Goal: Check status: Check status

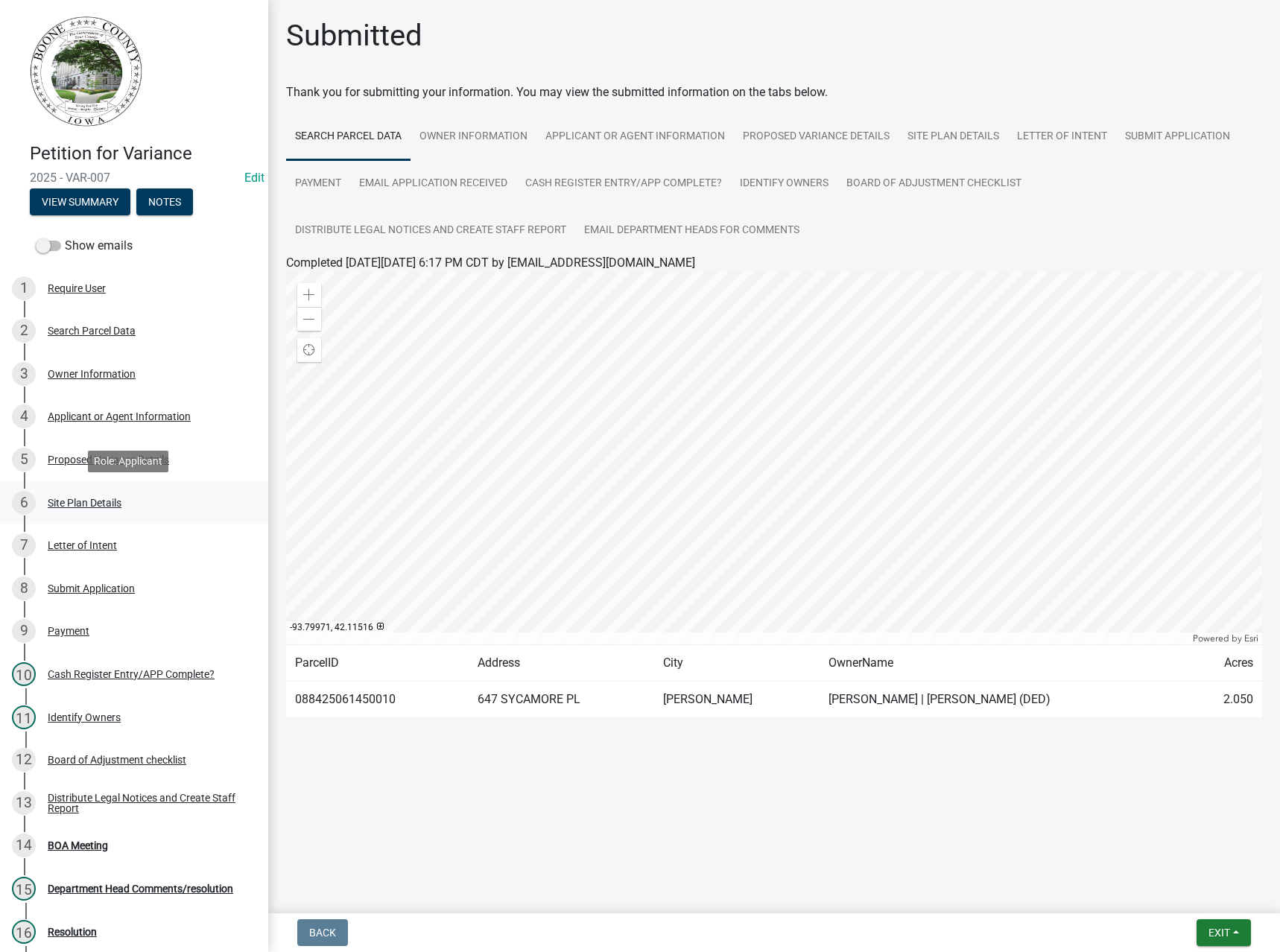
click at [88, 502] on div "Site Plan Details" at bounding box center [84, 503] width 74 height 11
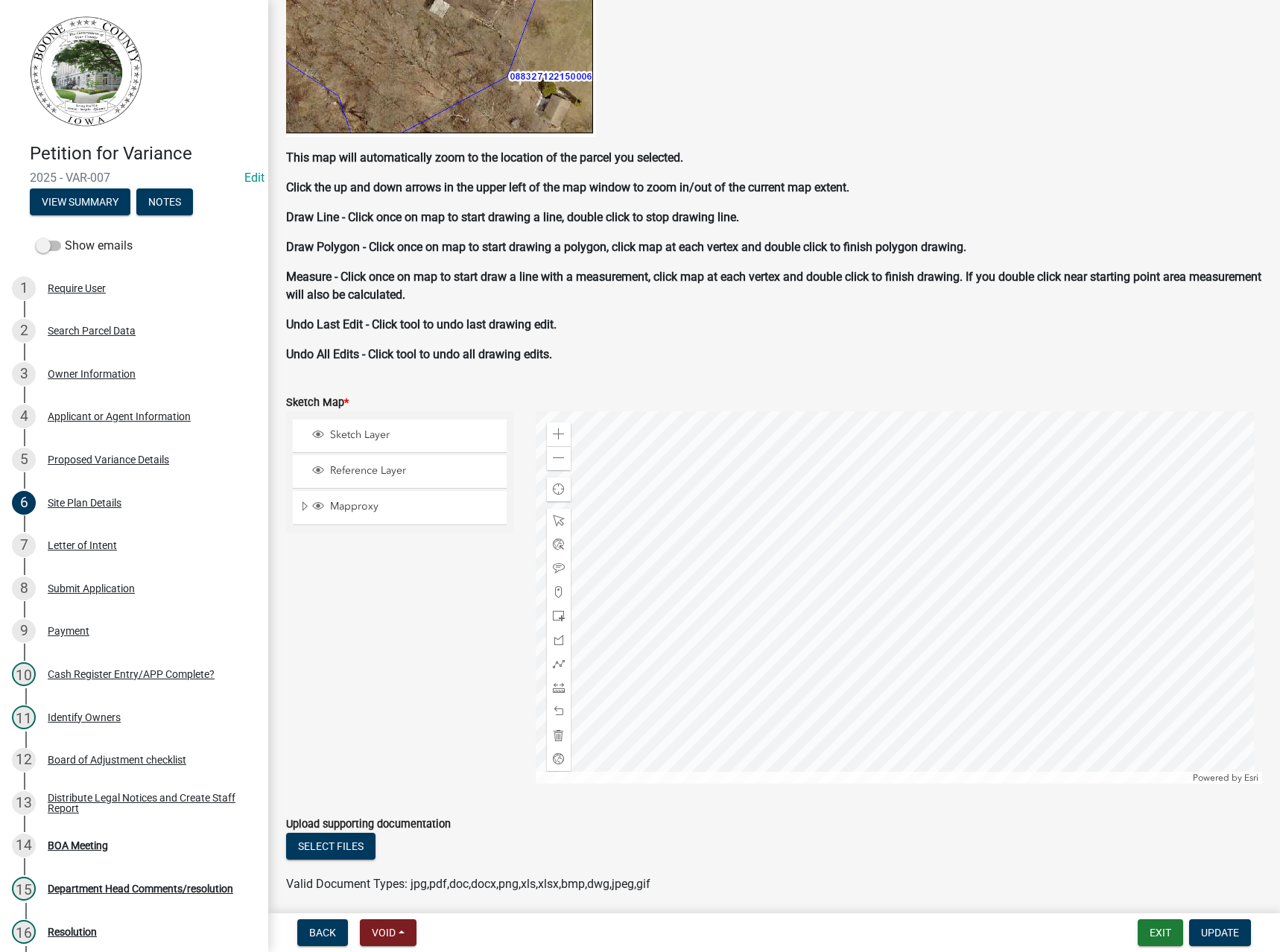
scroll to position [894, 0]
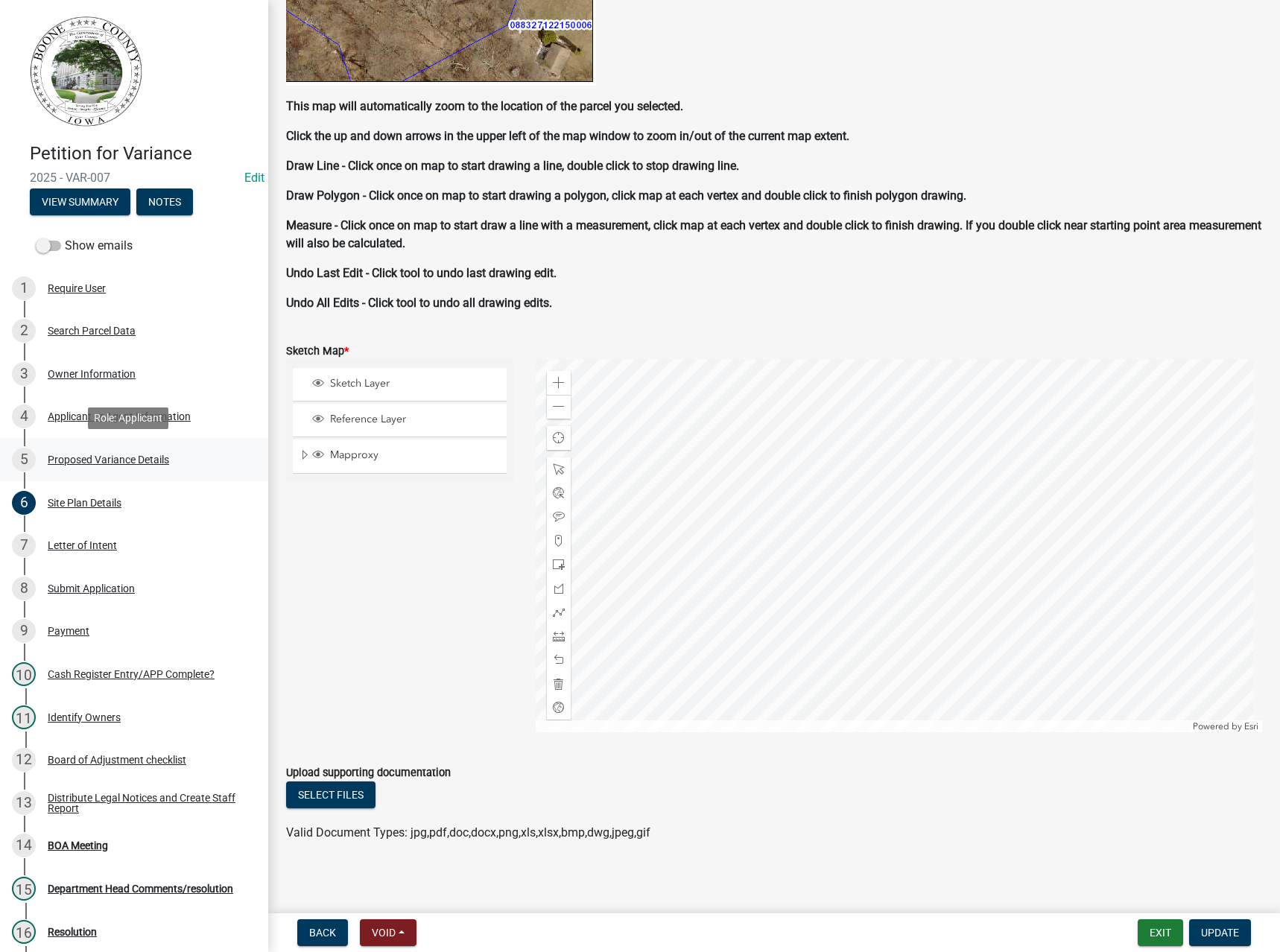
click at [94, 466] on div "5 Proposed Variance Details" at bounding box center [128, 459] width 232 height 24
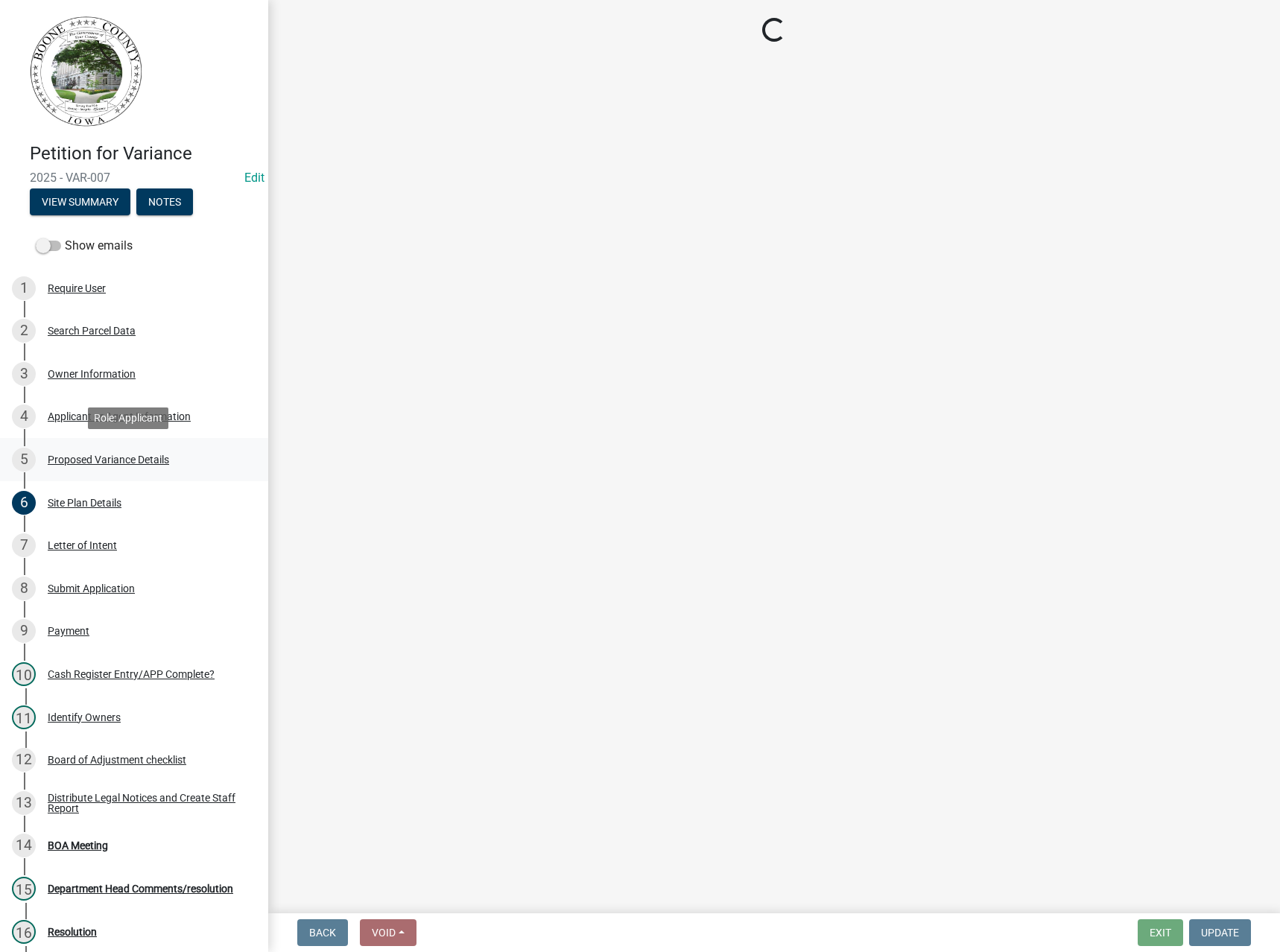
scroll to position [0, 0]
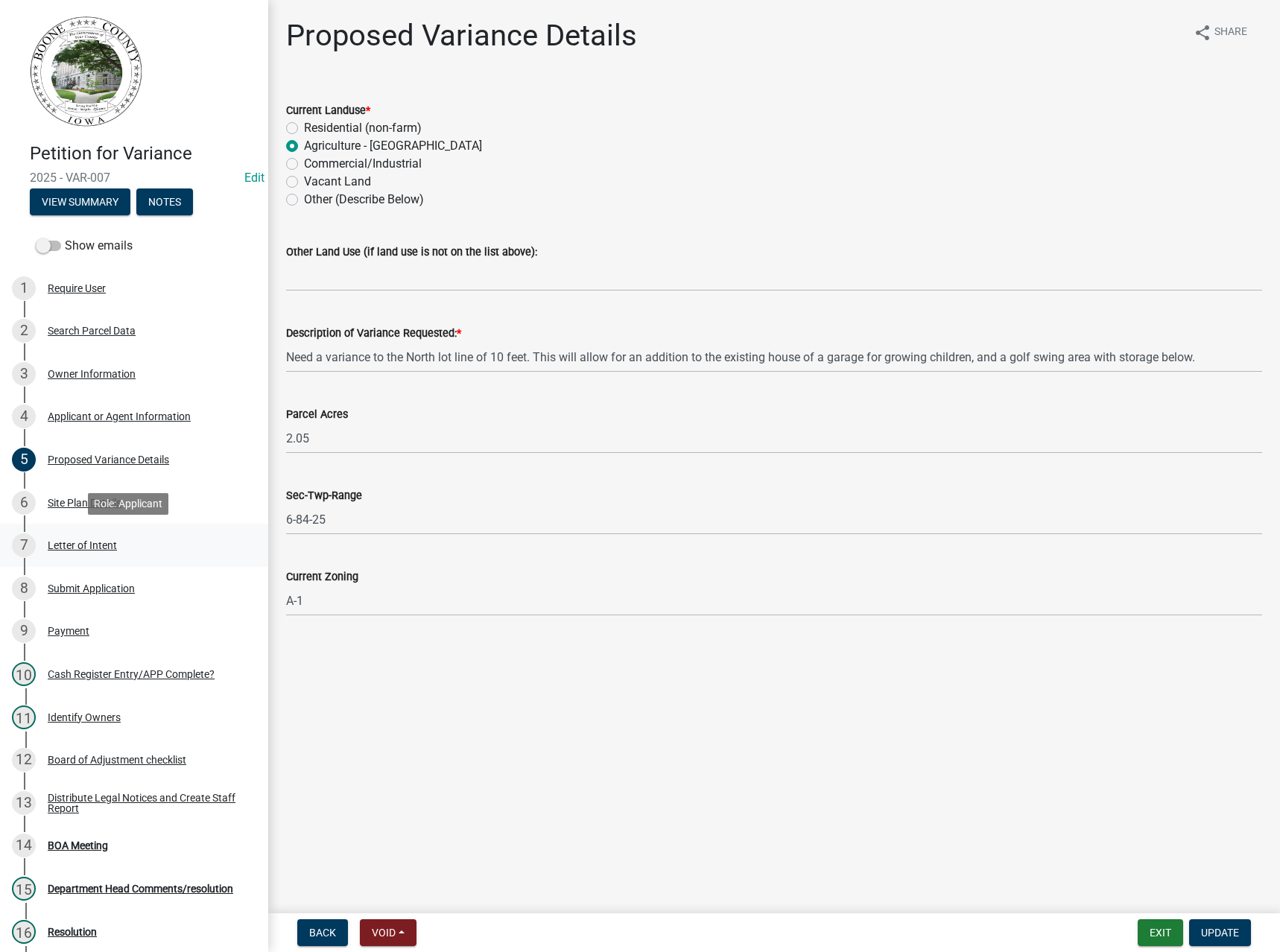
click at [84, 540] on div "Letter of Intent" at bounding box center [82, 545] width 69 height 11
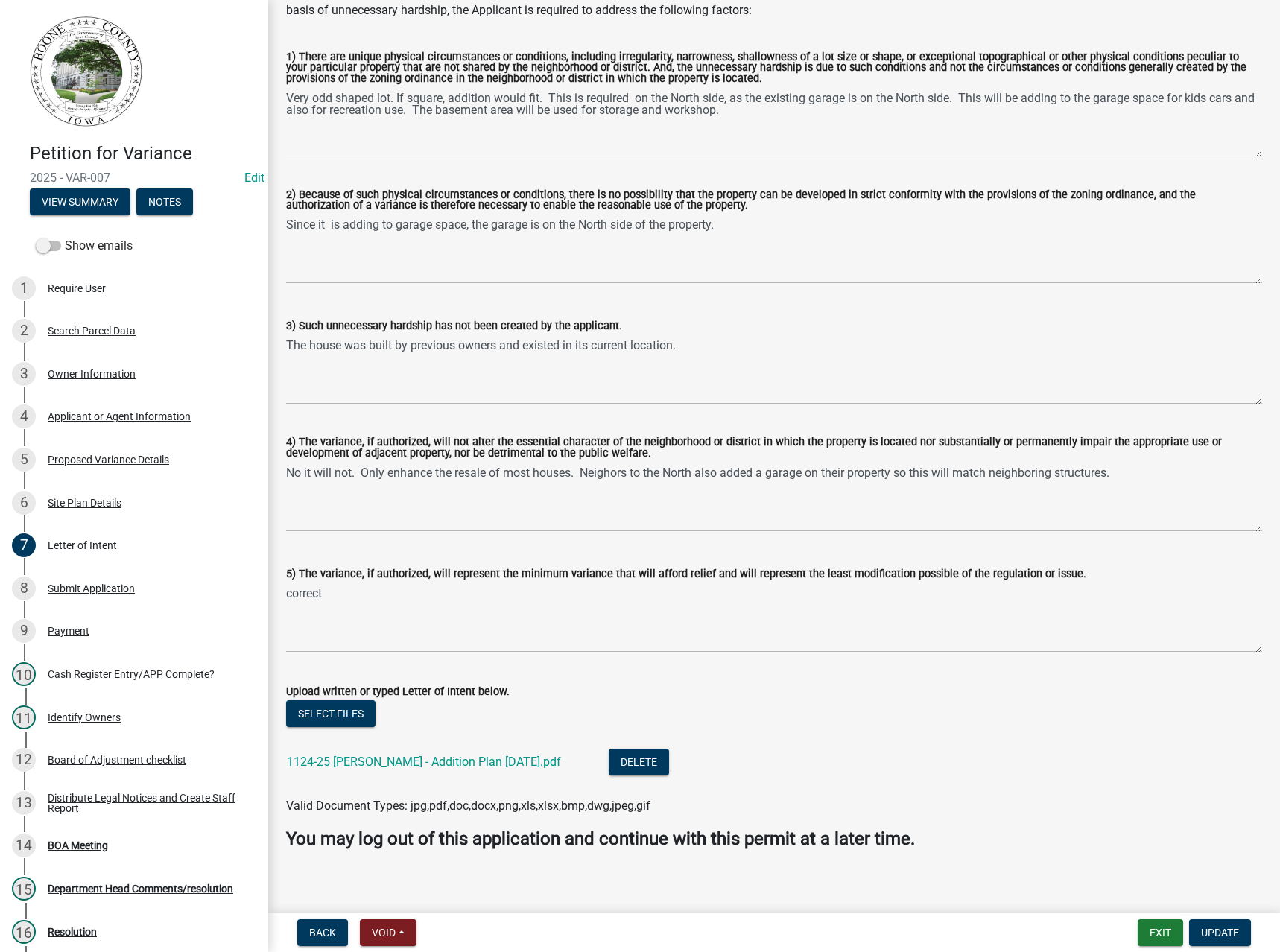
scroll to position [191, 0]
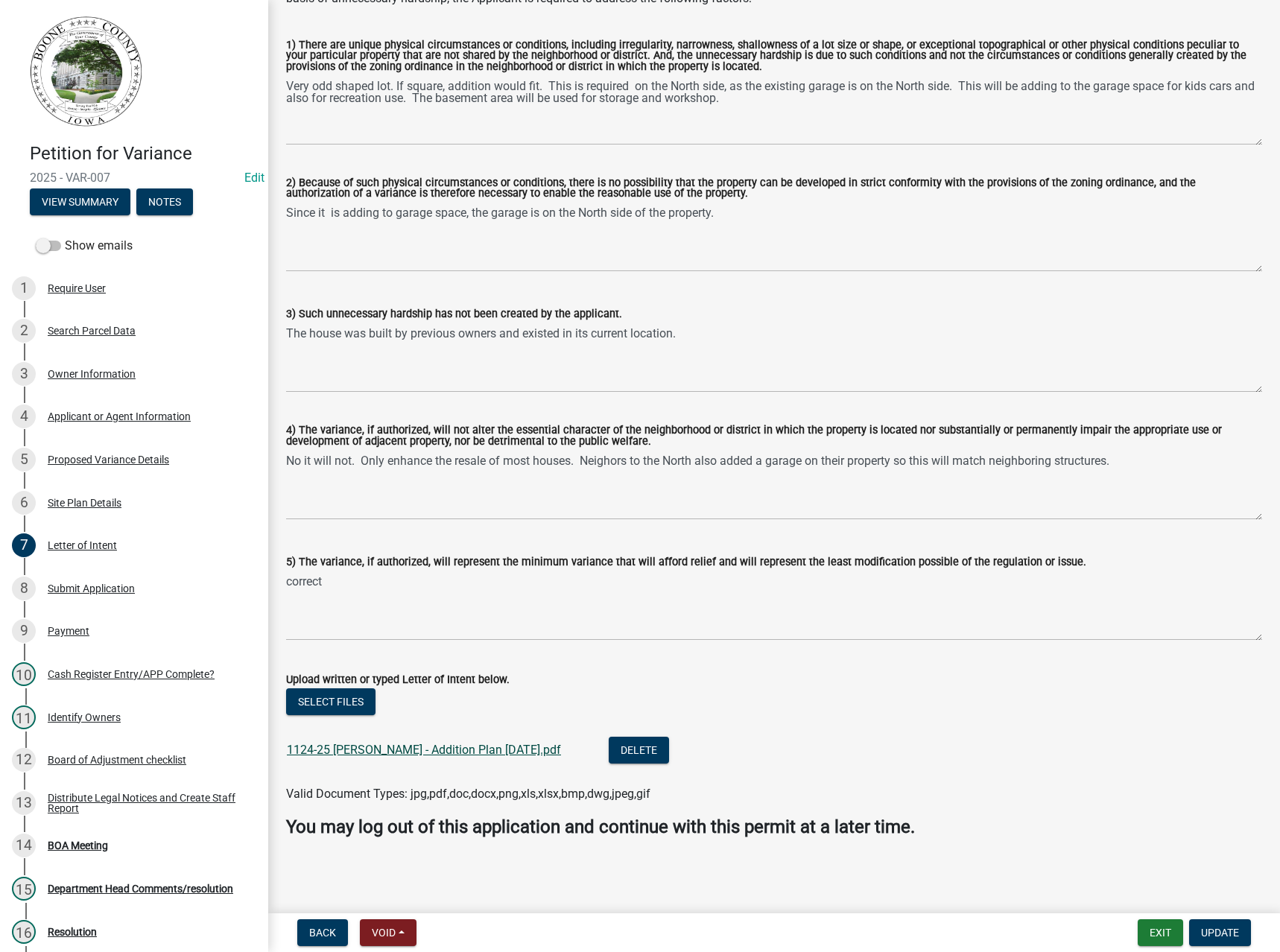
click at [451, 750] on link "1124-25 [PERSON_NAME] - Addition Plan [DATE].pdf" at bounding box center [424, 749] width 274 height 14
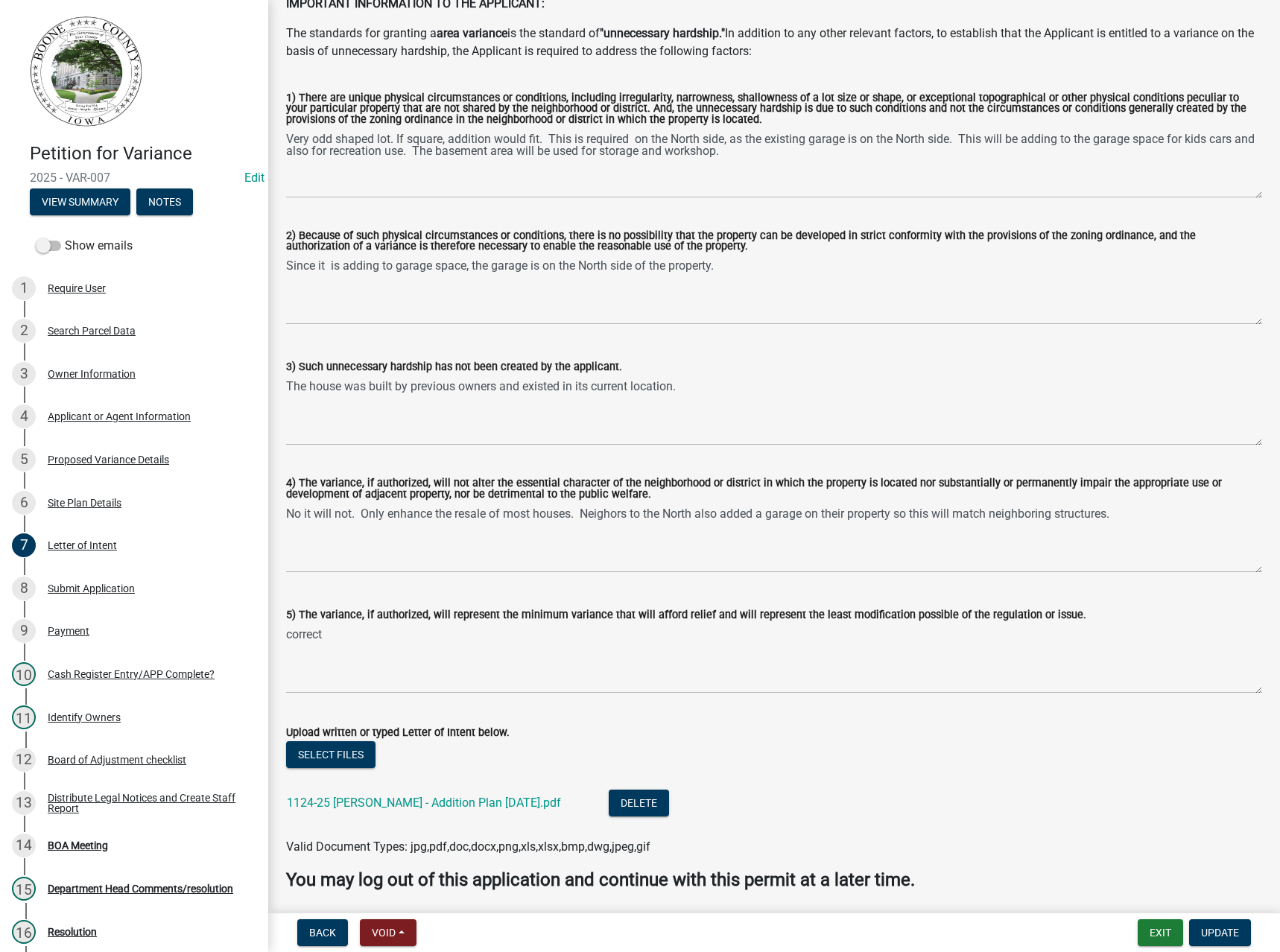
scroll to position [0, 0]
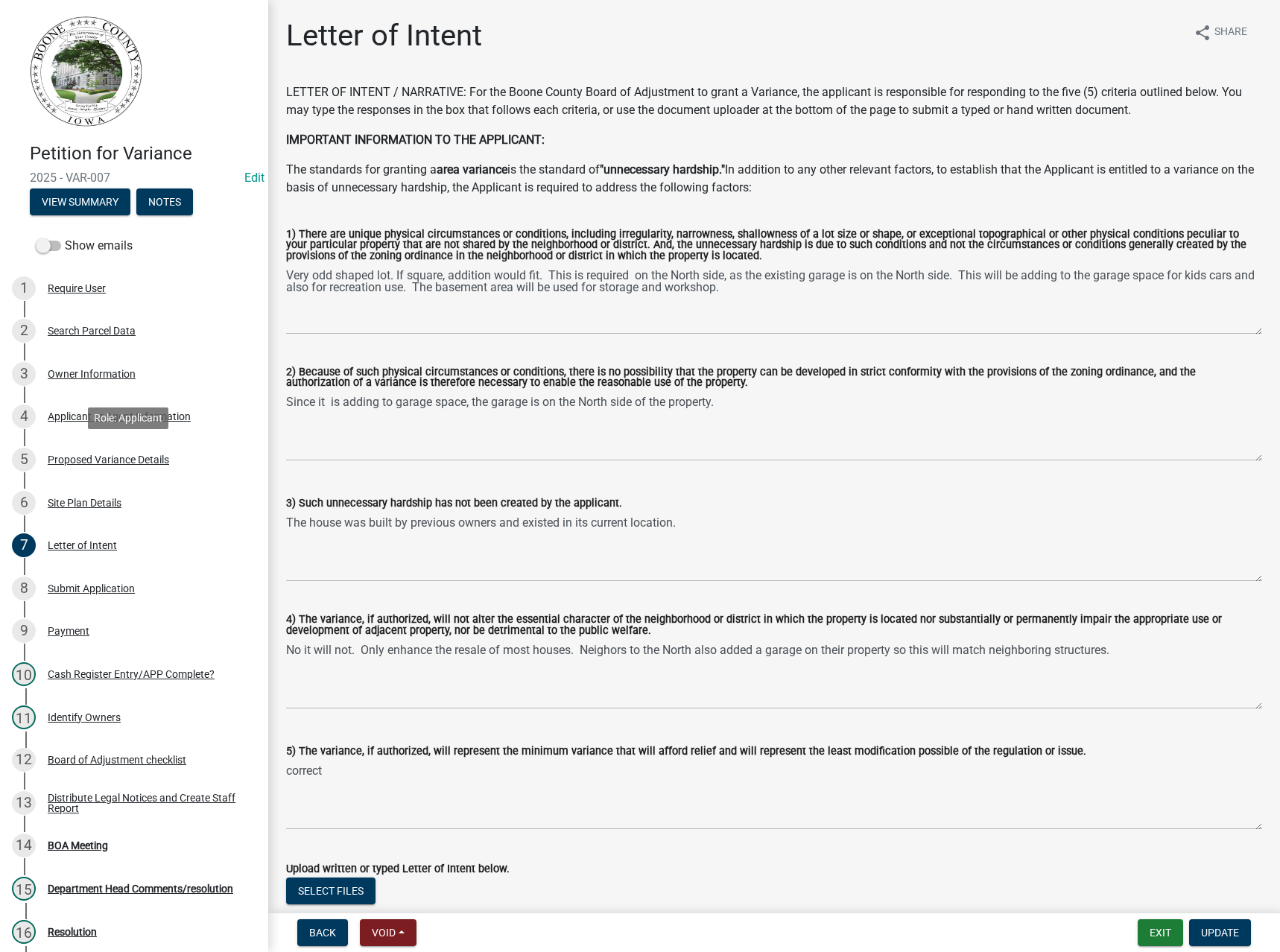
click at [100, 465] on div "Proposed Variance Details" at bounding box center [108, 460] width 121 height 11
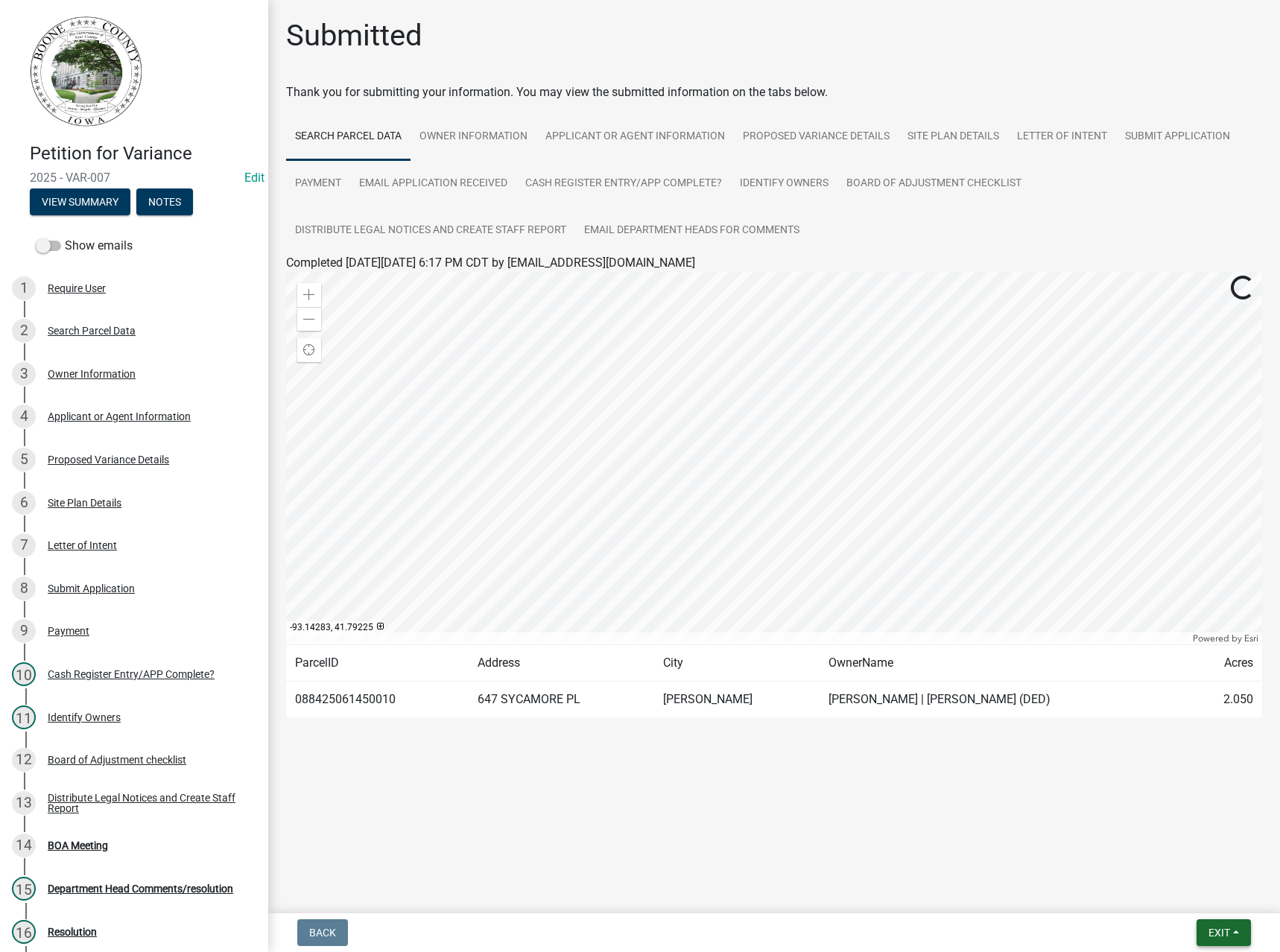
click at [1223, 934] on span "Exit" at bounding box center [1219, 933] width 21 height 12
click at [1170, 895] on button "Save & Exit" at bounding box center [1191, 894] width 119 height 36
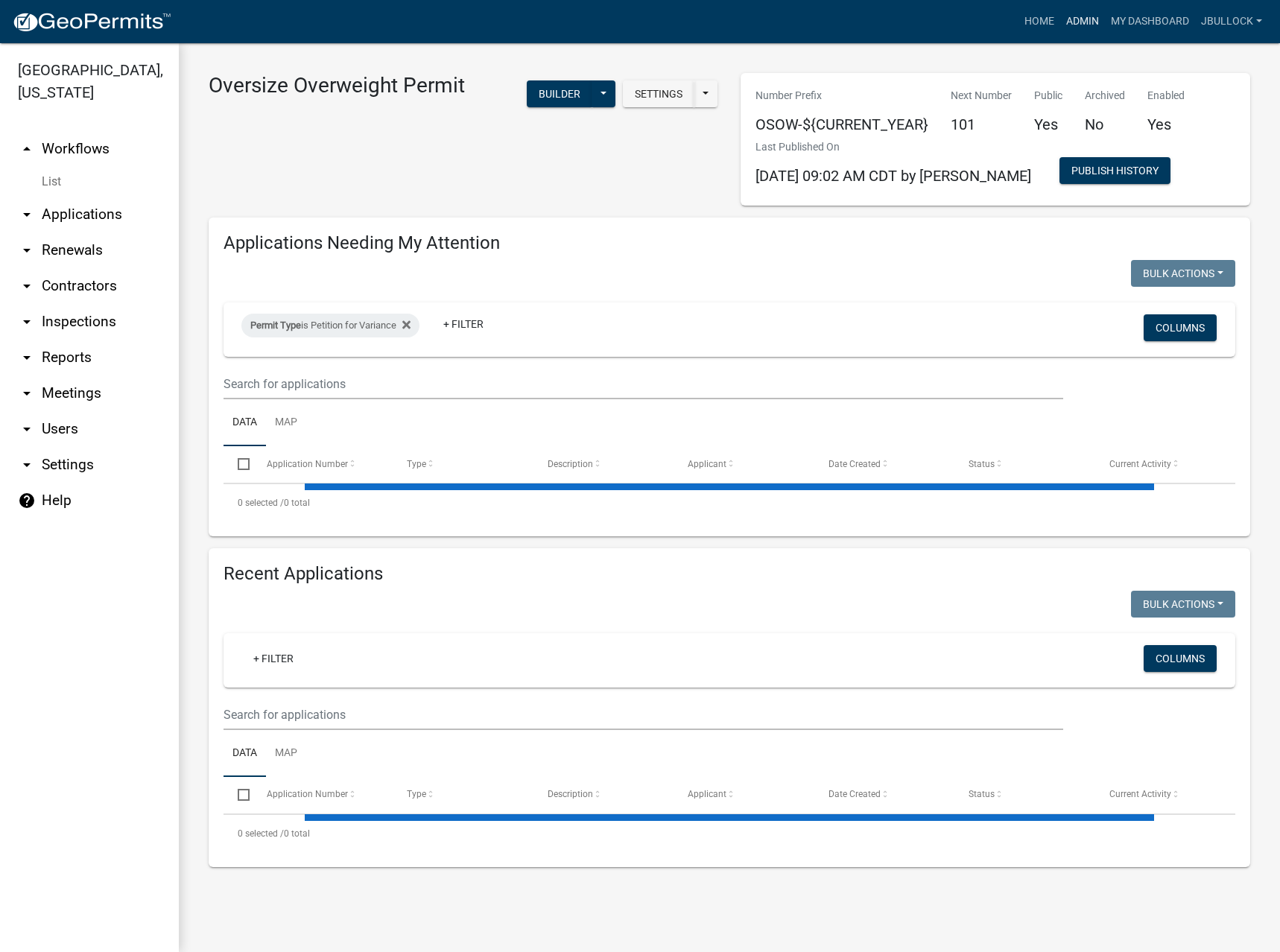
select select "3: 100"
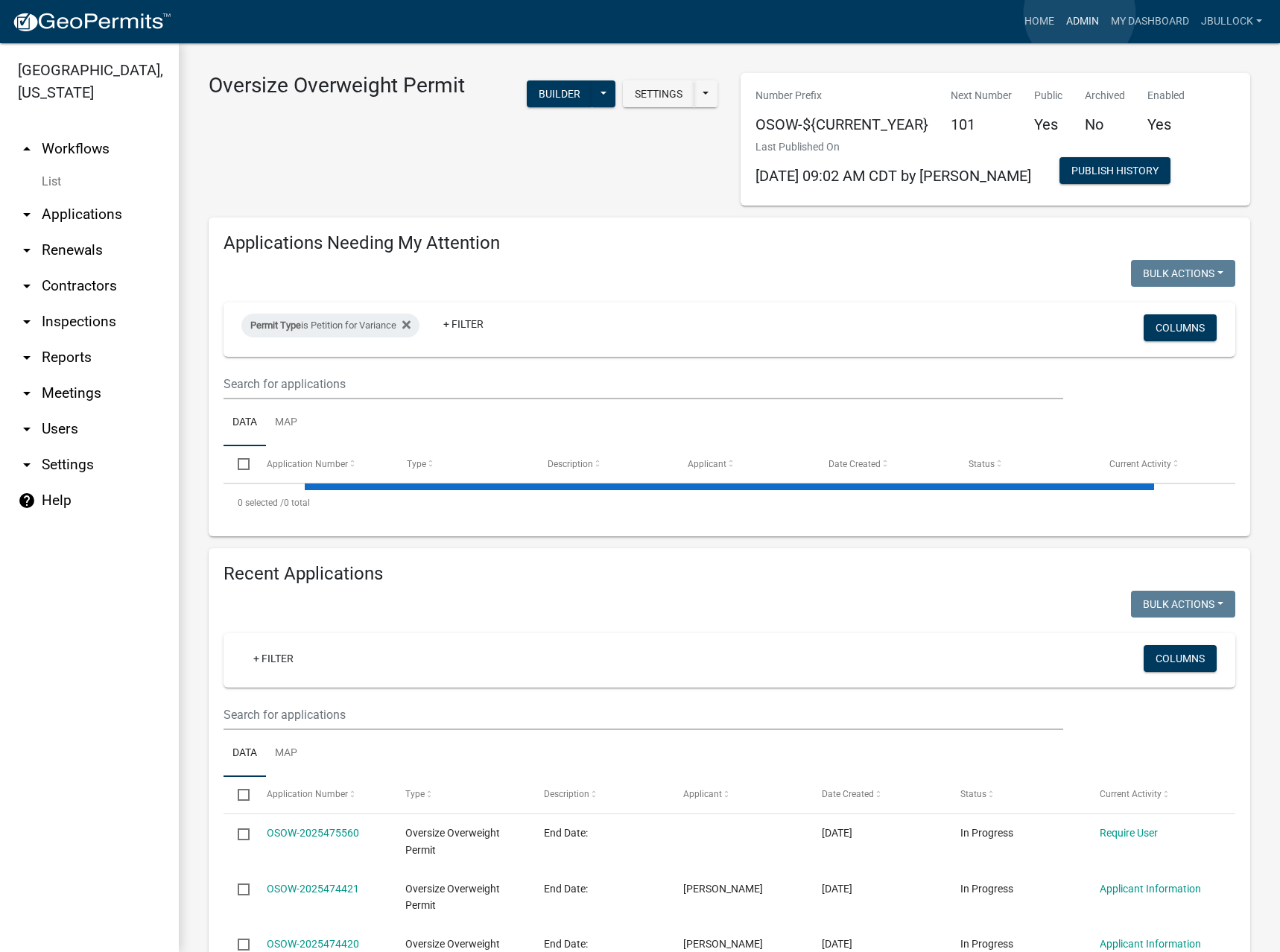
click at [1079, 14] on link "Admin" at bounding box center [1082, 21] width 44 height 28
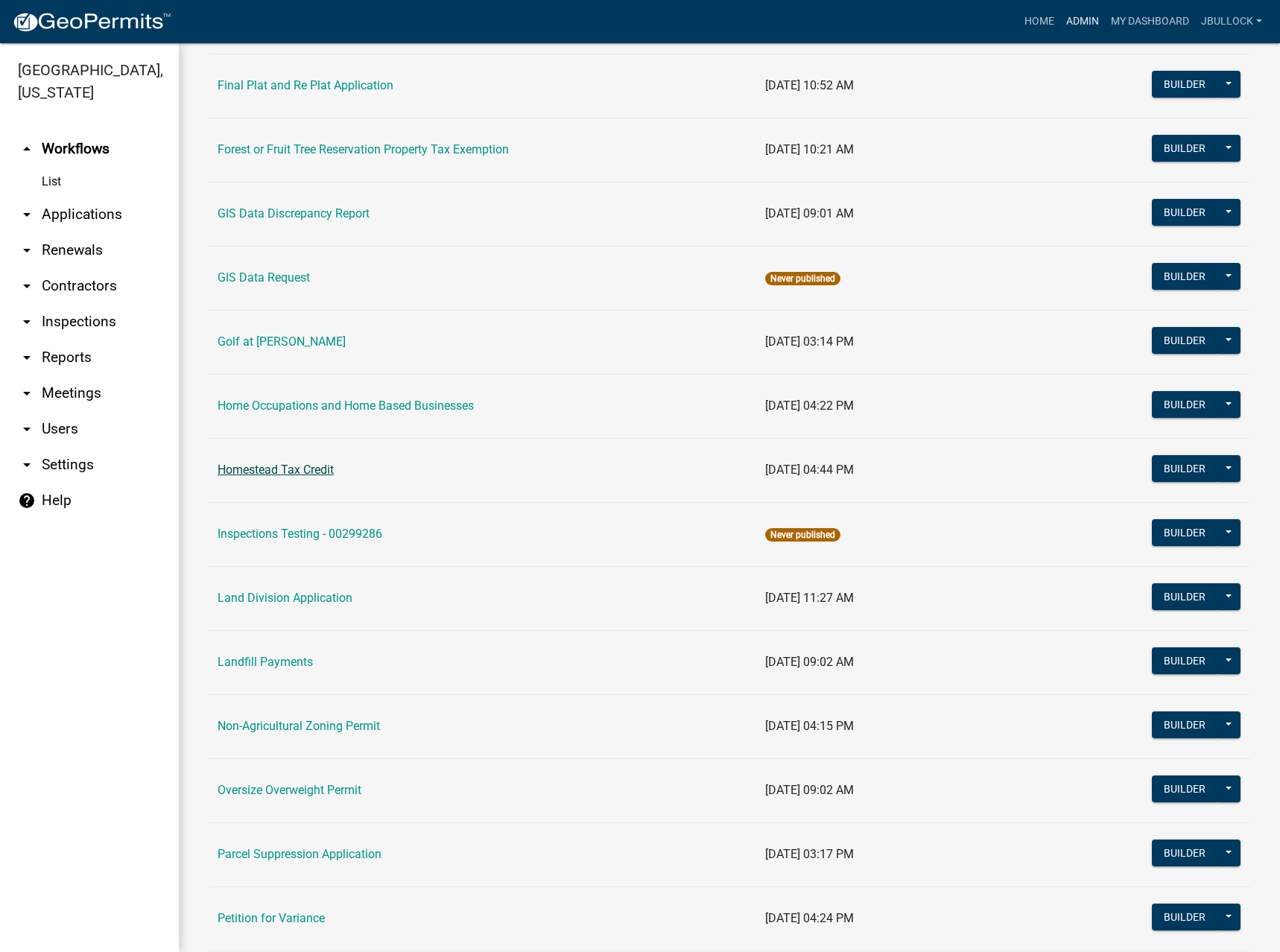
scroll to position [1078, 0]
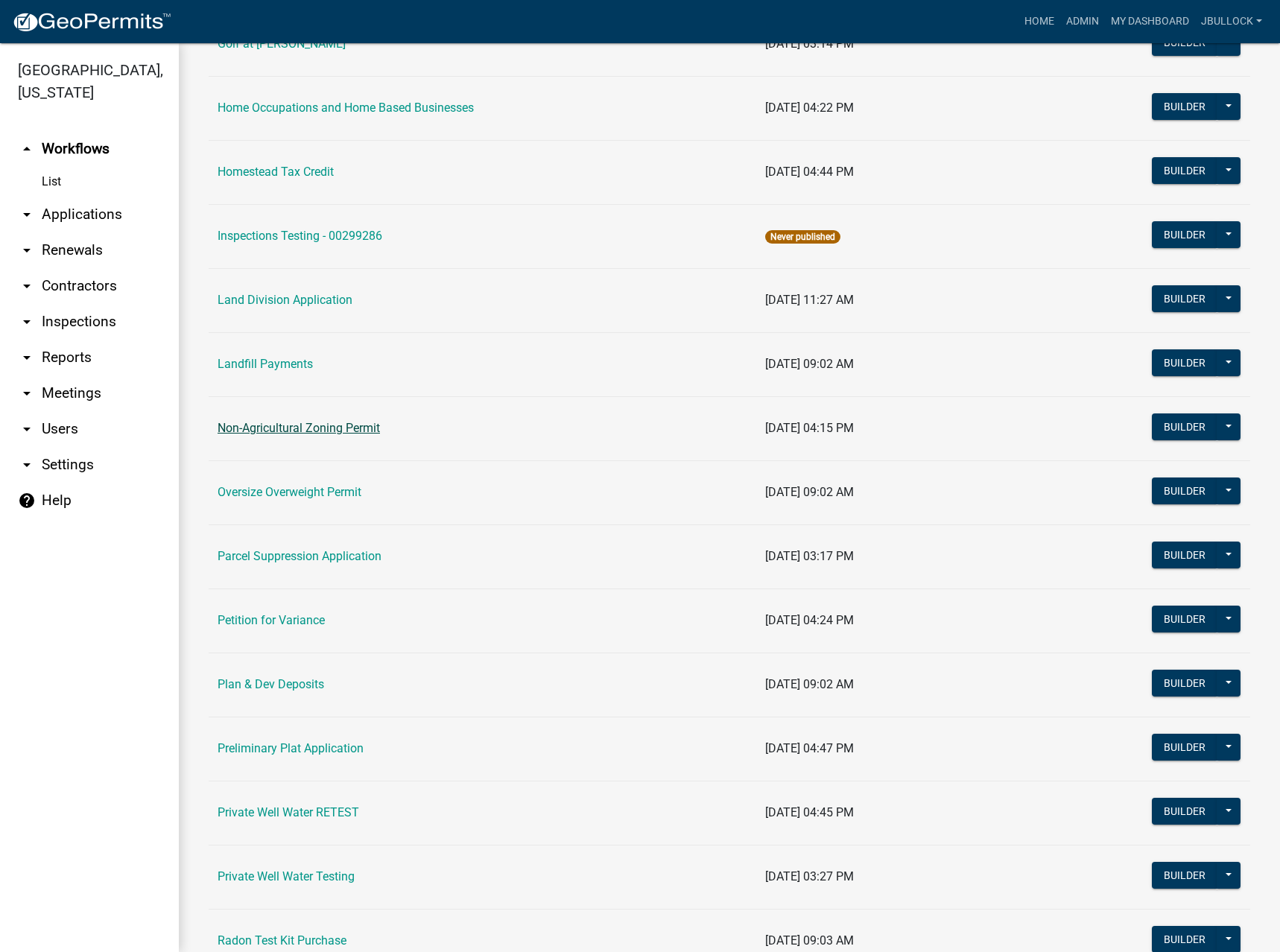
click at [296, 424] on link "Non-Agricultural Zoning Permit" at bounding box center [299, 427] width 162 height 14
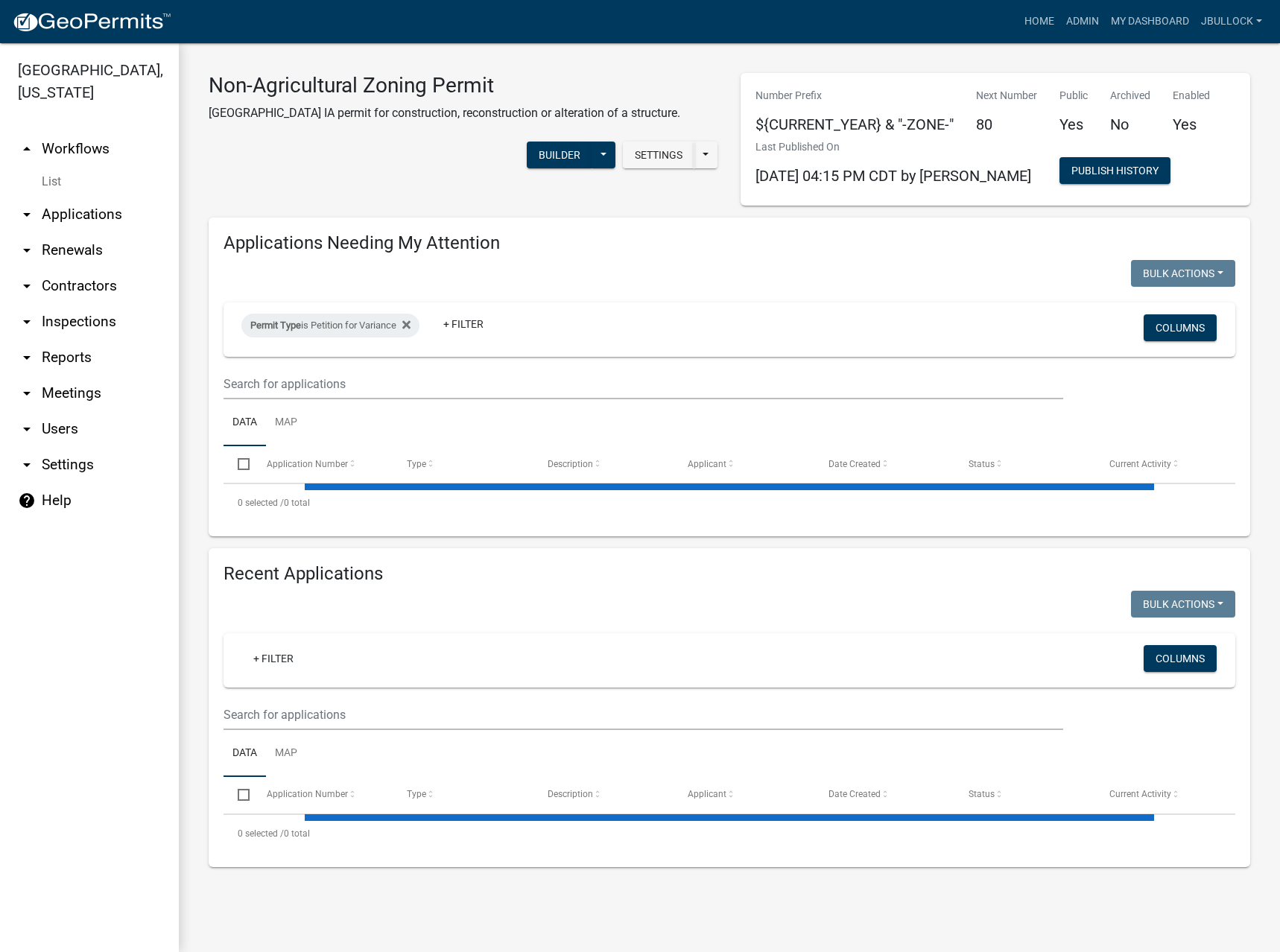
select select "3: 100"
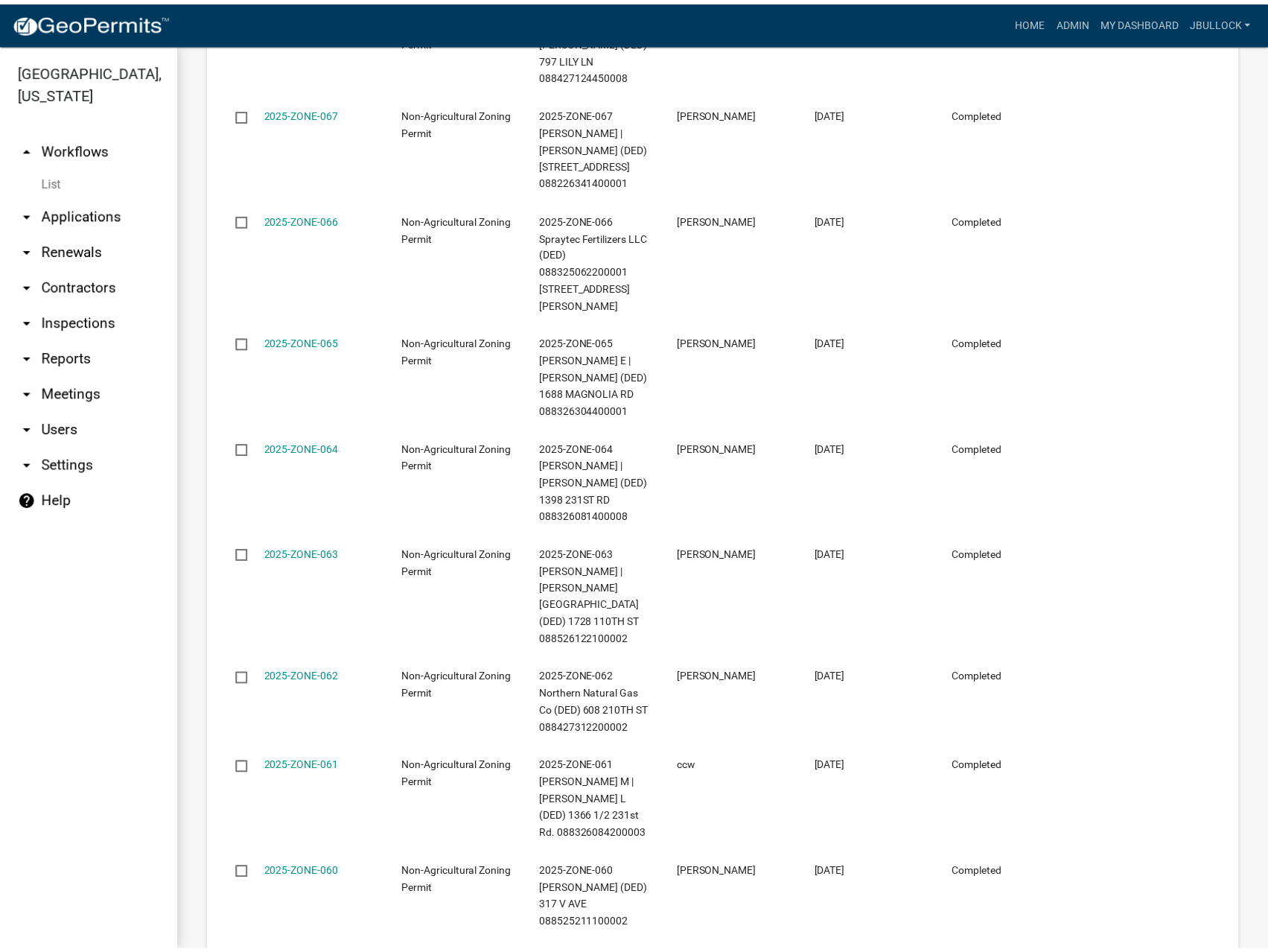
scroll to position [2387, 0]
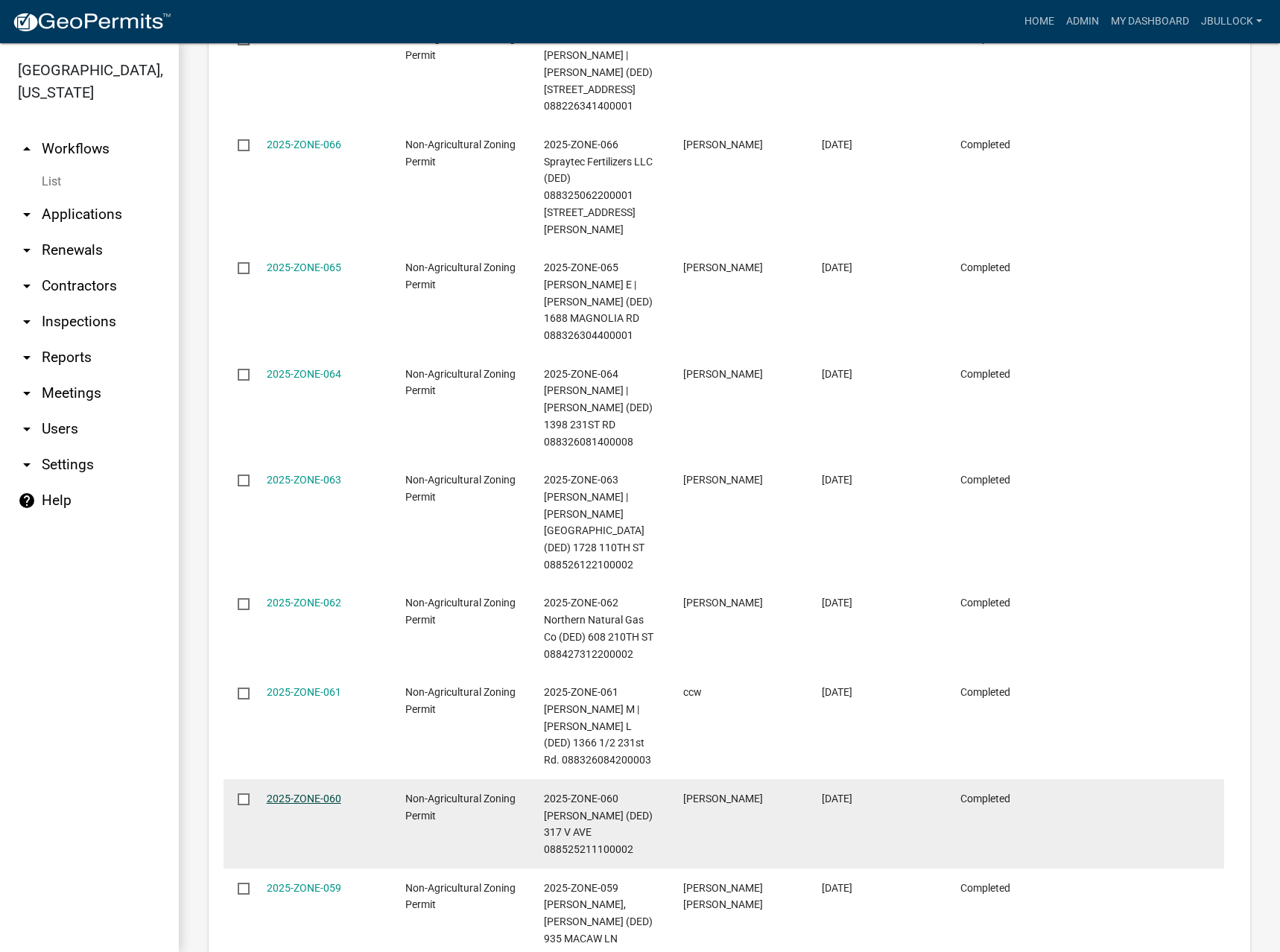
click at [325, 793] on link "2025-ZONE-060" at bounding box center [303, 799] width 74 height 12
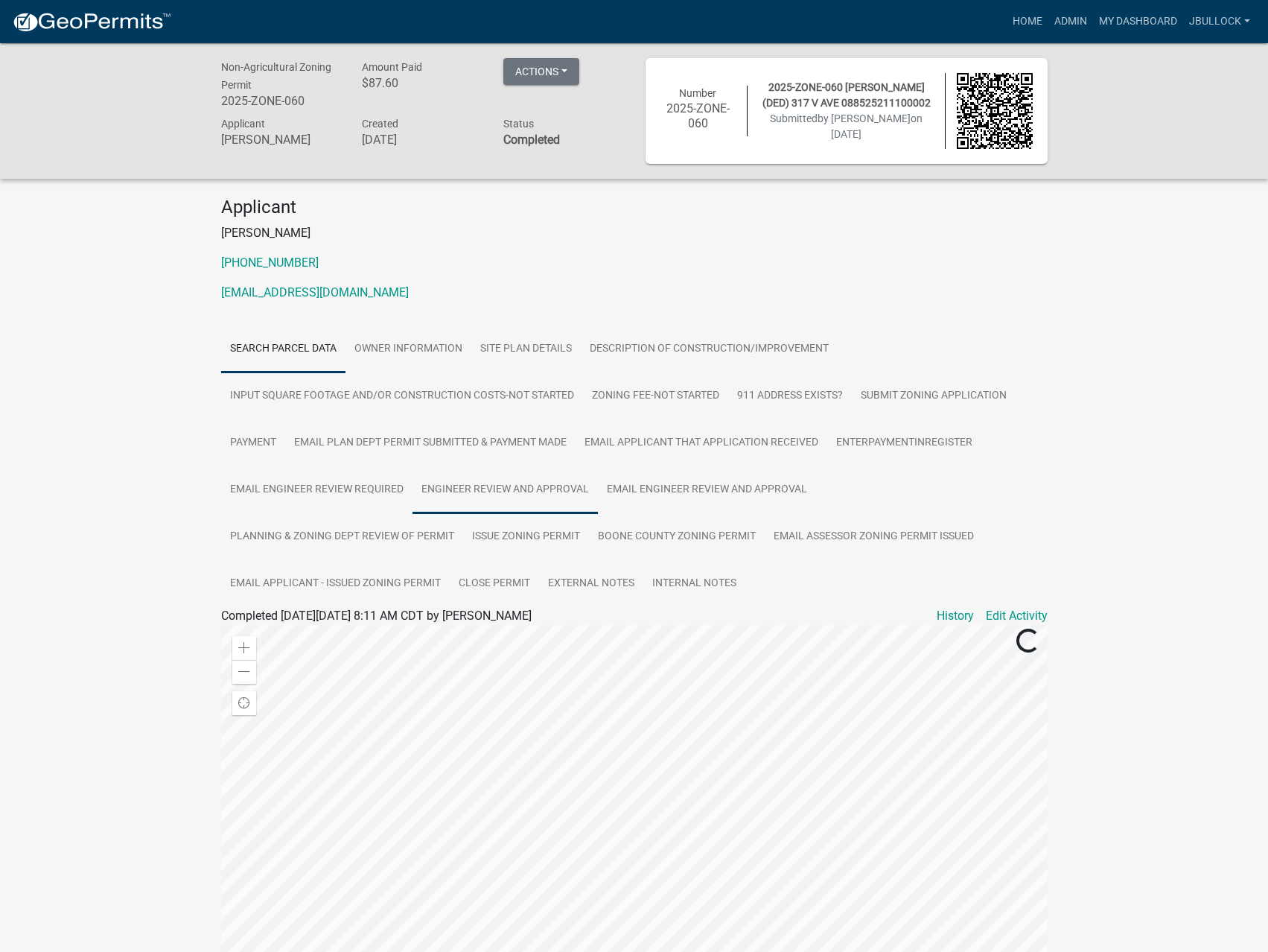
click at [526, 481] on link "Engineer Review and Approval" at bounding box center [505, 490] width 185 height 47
